Goal: Navigation & Orientation: Find specific page/section

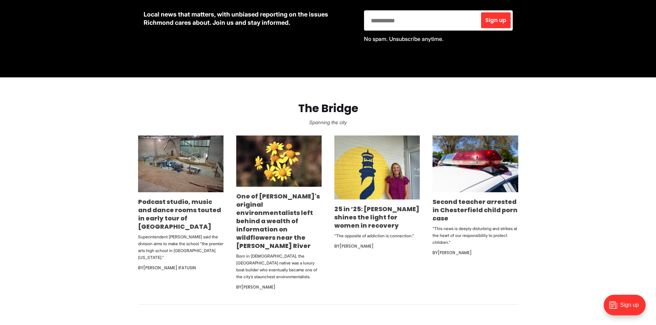
scroll to position [336, 0]
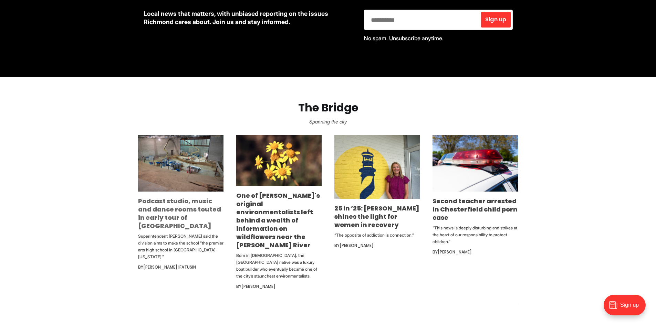
click at [182, 205] on link "Podcast studio, music and dance rooms touted in early tour of [GEOGRAPHIC_DATA]" at bounding box center [179, 213] width 83 height 33
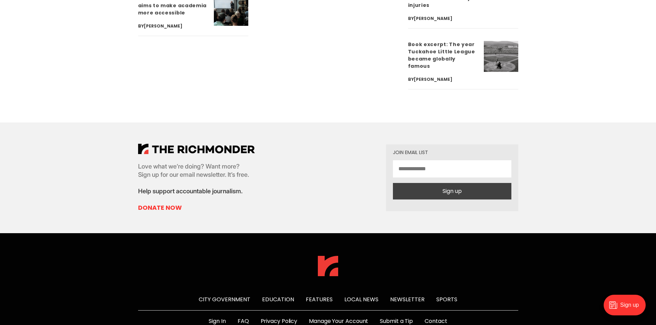
scroll to position [2610, 0]
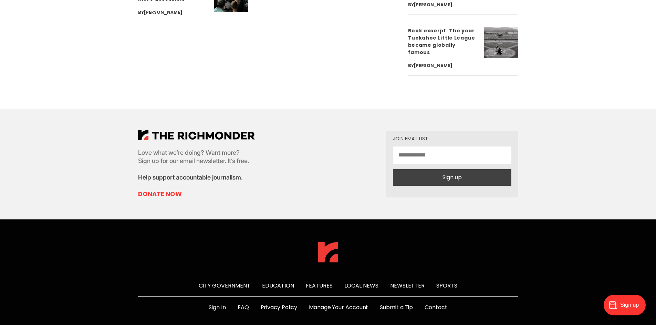
click at [436, 304] on link "Contact" at bounding box center [436, 308] width 22 height 8
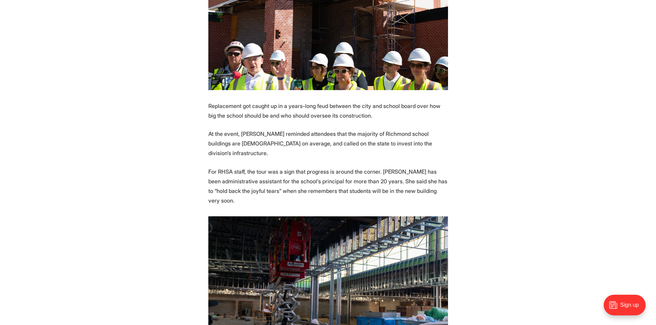
scroll to position [1074, 0]
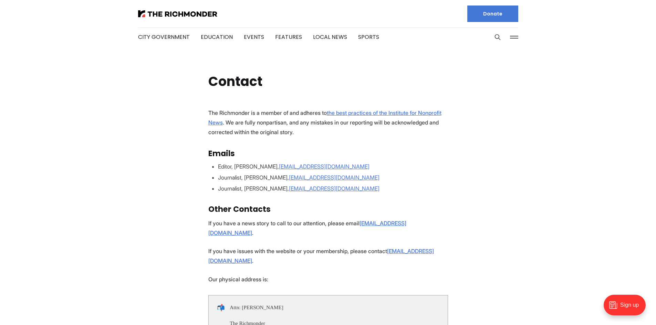
click at [514, 39] on button at bounding box center [514, 37] width 10 height 10
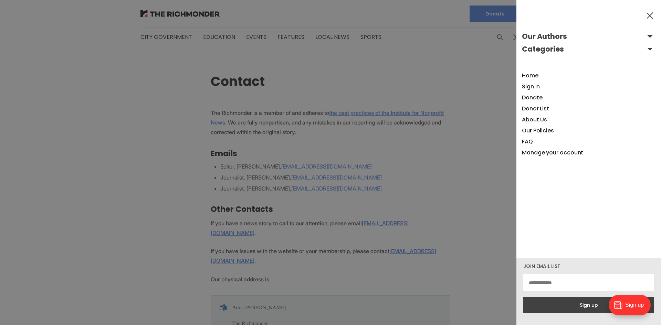
click at [646, 35] on button "Our Authors" at bounding box center [589, 36] width 134 height 11
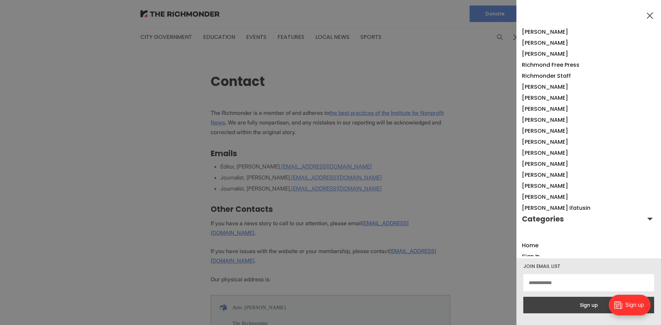
scroll to position [447, 0]
click at [554, 120] on link "[PERSON_NAME]" at bounding box center [545, 120] width 46 height 8
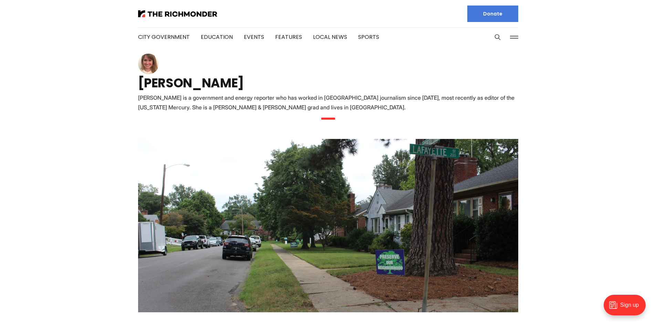
click at [149, 69] on img at bounding box center [148, 64] width 21 height 21
click at [516, 40] on button at bounding box center [514, 37] width 10 height 10
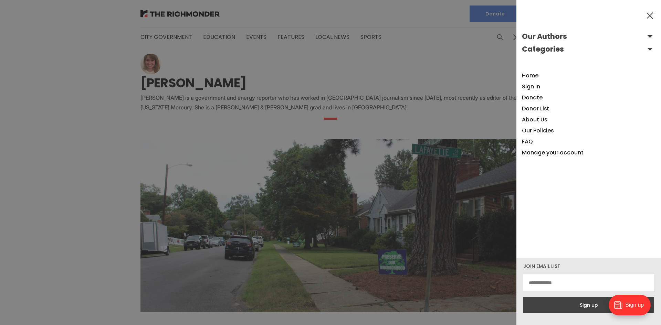
click at [646, 50] on button "Categories" at bounding box center [589, 49] width 134 height 11
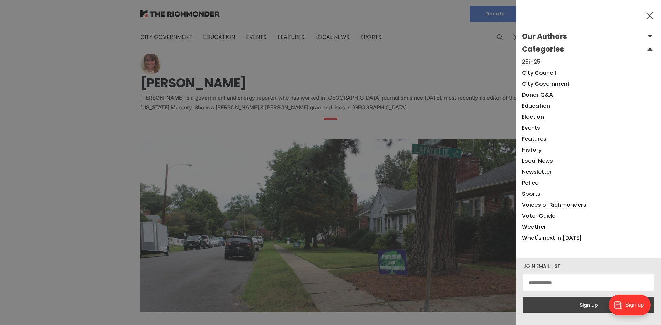
click at [536, 62] on link "25in25" at bounding box center [531, 62] width 19 height 8
